Goal: Communication & Community: Share content

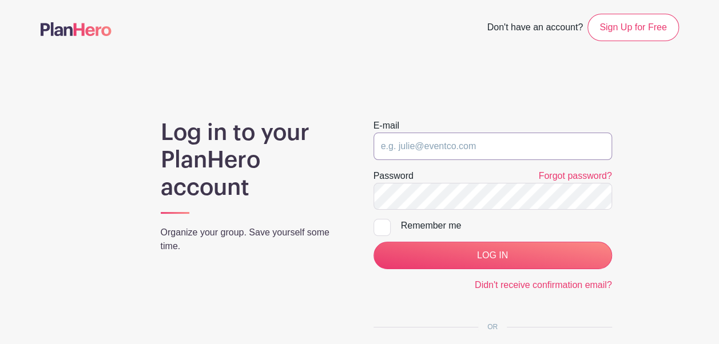
type input "info@hollandalechristian.org"
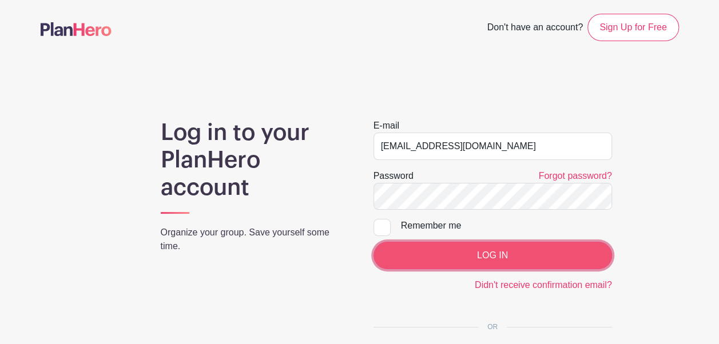
click at [479, 249] on input "LOG IN" at bounding box center [492, 255] width 238 height 27
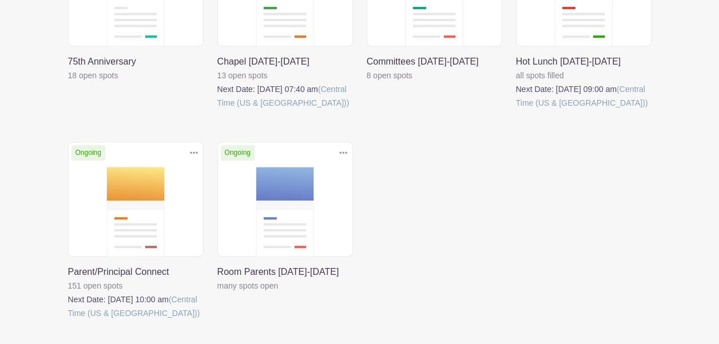
scroll to position [276, 0]
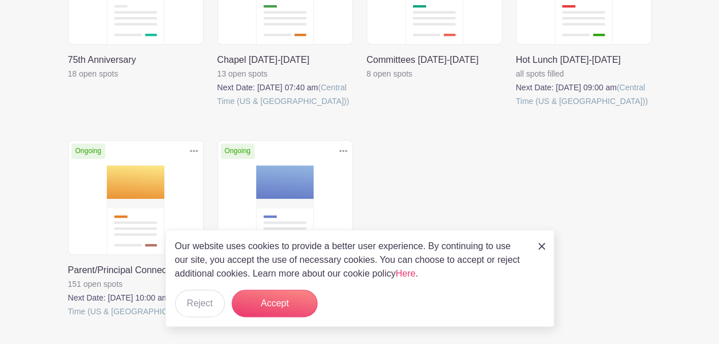
click at [217, 291] on link at bounding box center [217, 291] width 0 height 0
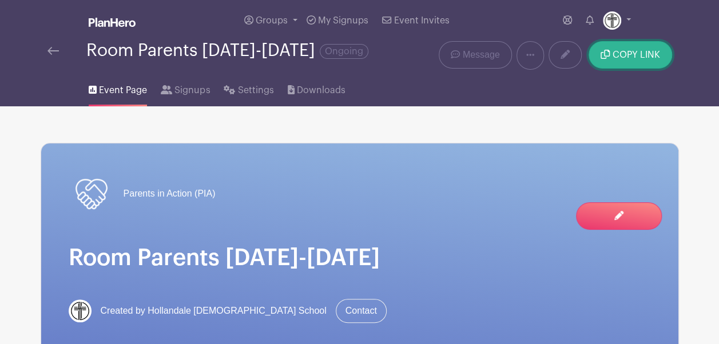
click at [629, 49] on button "COPY LINK" at bounding box center [630, 54] width 83 height 27
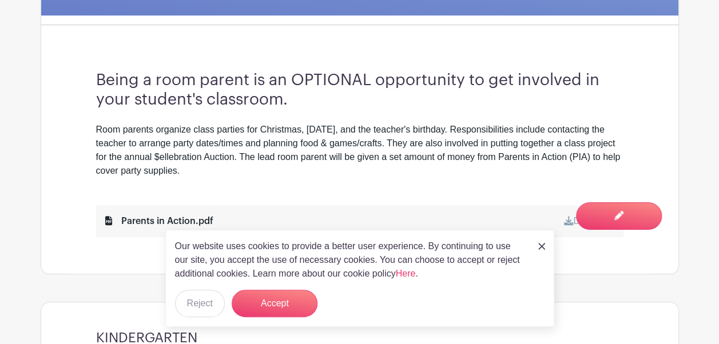
scroll to position [336, 0]
drag, startPoint x: 222, startPoint y: 170, endPoint x: 64, endPoint y: 122, distance: 165.5
click at [64, 122] on div "Parents in Action (PIA) Room Parents 2025-2026 Created by Hollandale Christian …" at bounding box center [360, 40] width 638 height 467
copy div "Room parents organize class parties for Christmas, [DATE], and the teacher's bi…"
click at [427, 136] on div "Room parents organize class parties for Christmas, [DATE], and the teacher's bi…" at bounding box center [359, 149] width 527 height 55
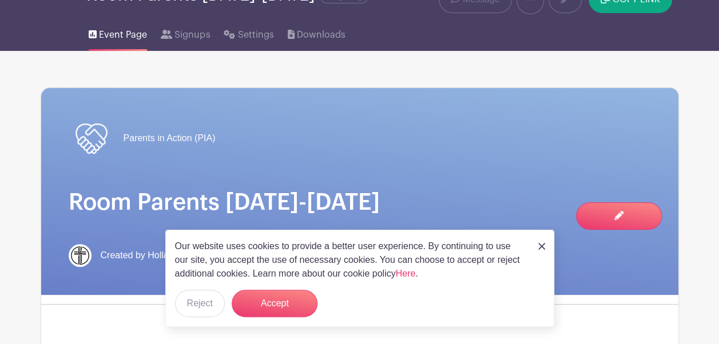
scroll to position [0, 0]
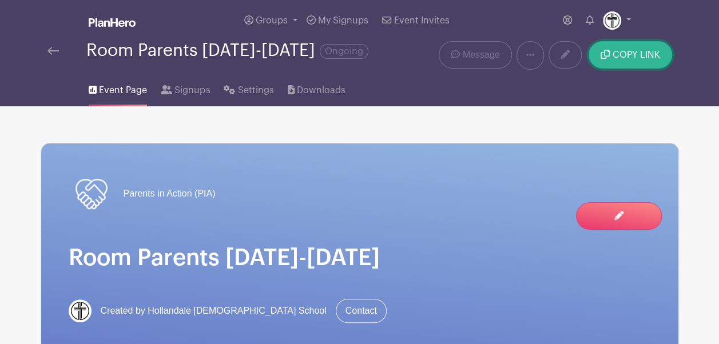
click at [623, 51] on span "COPY LINK" at bounding box center [636, 54] width 47 height 9
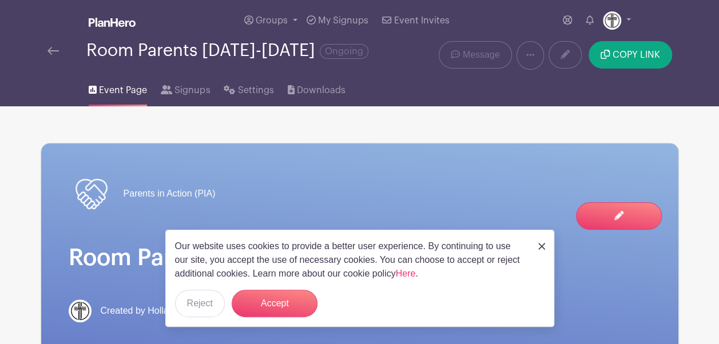
click at [541, 245] on img at bounding box center [541, 246] width 7 height 7
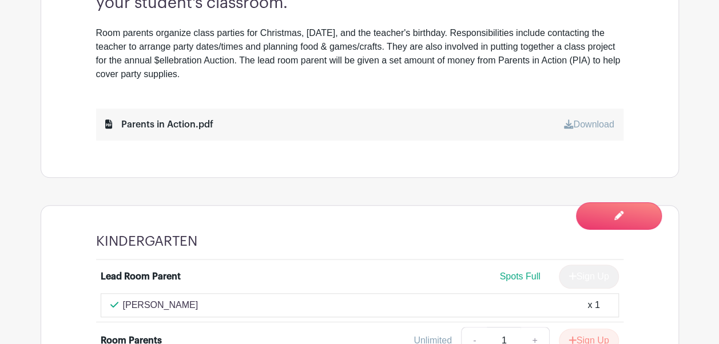
scroll to position [310, 0]
